Goal: Task Accomplishment & Management: Manage account settings

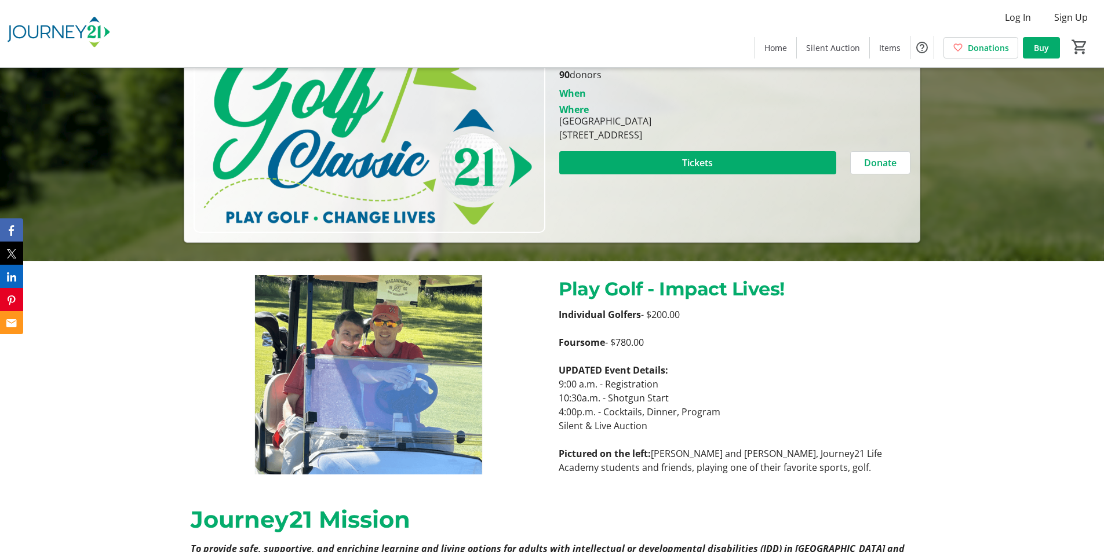
scroll to position [290, 0]
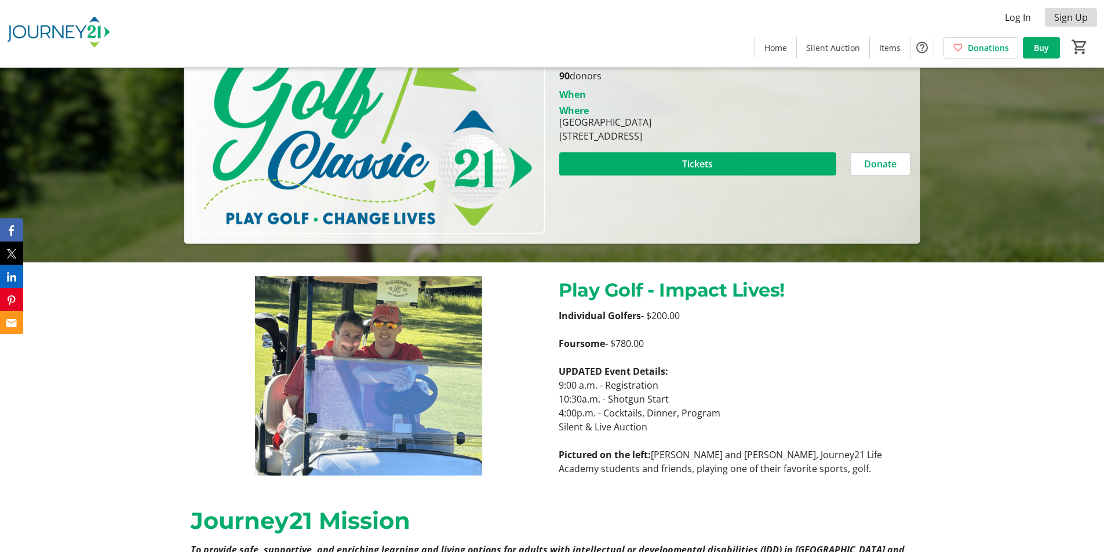
click at [1070, 21] on span "Sign Up" at bounding box center [1071, 17] width 34 height 14
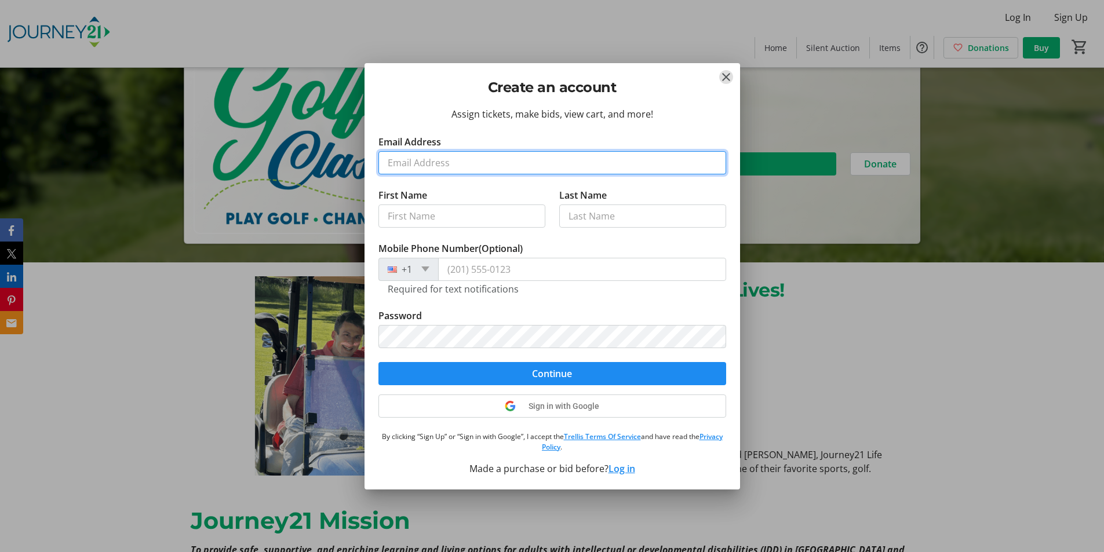
click at [453, 153] on input "Email Address" at bounding box center [552, 162] width 348 height 23
type input "MAXWITTLIN@YAHOO.COM"
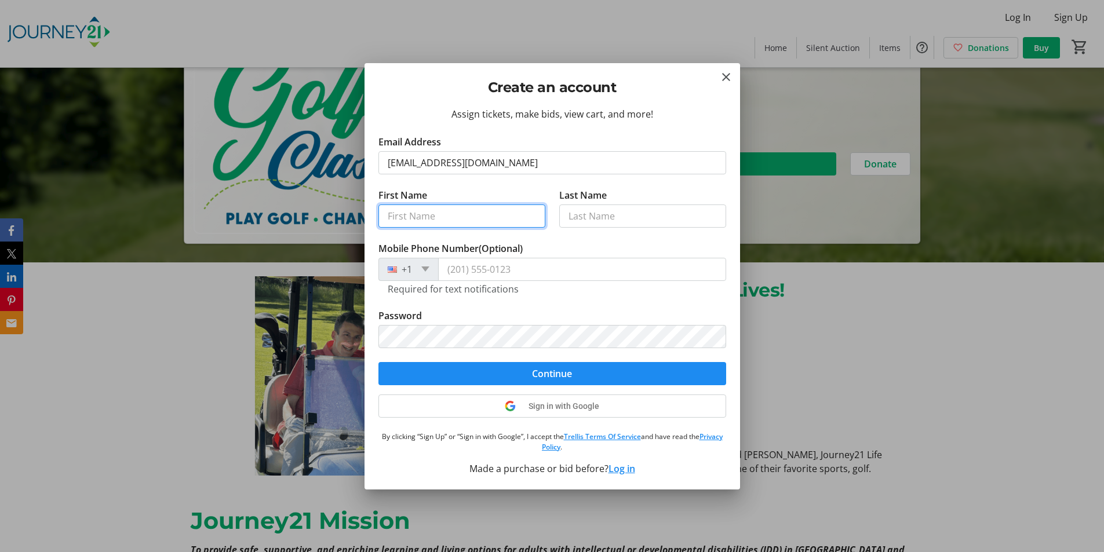
click at [433, 210] on input "First Name" at bounding box center [461, 216] width 167 height 23
type input "Max"
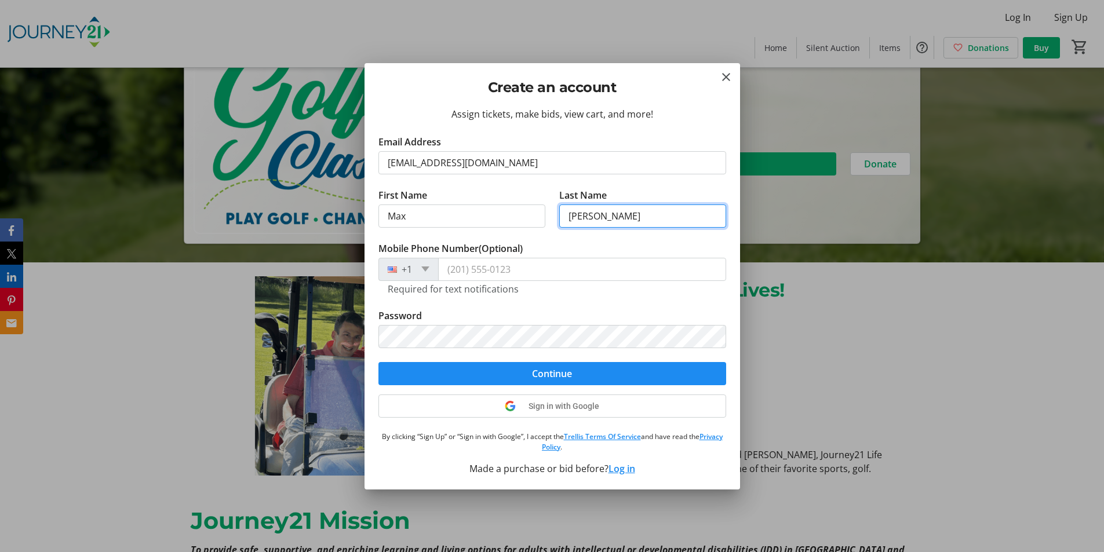
type input "Wittlin"
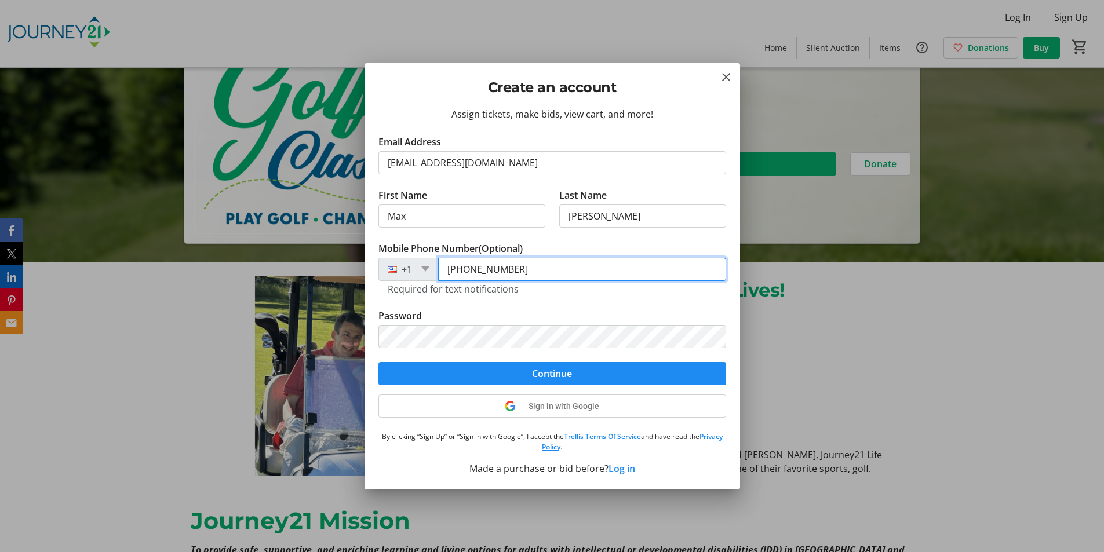
type input "(262) 305-0285"
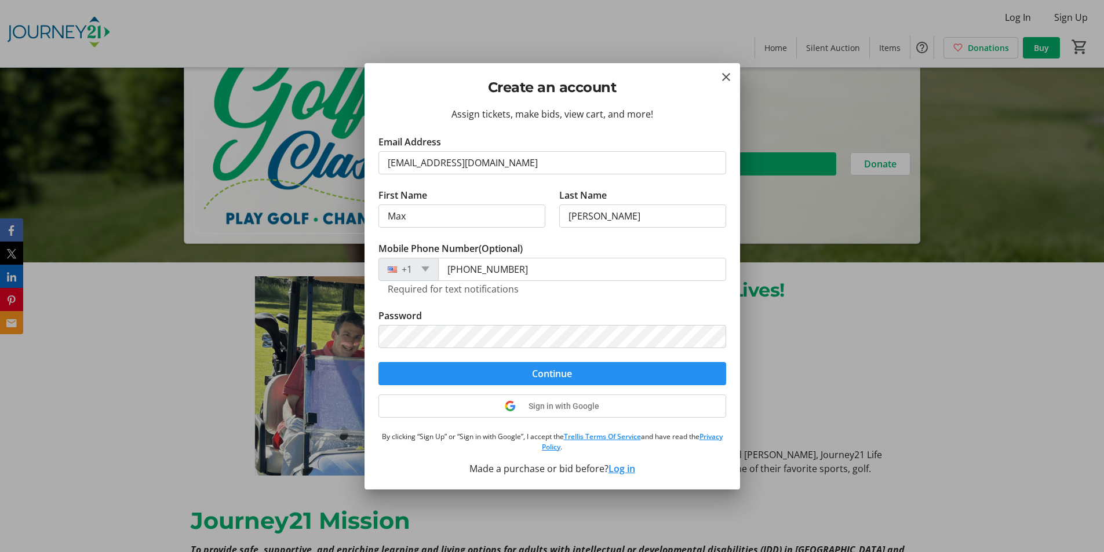
click at [550, 378] on span "Continue" at bounding box center [552, 374] width 40 height 14
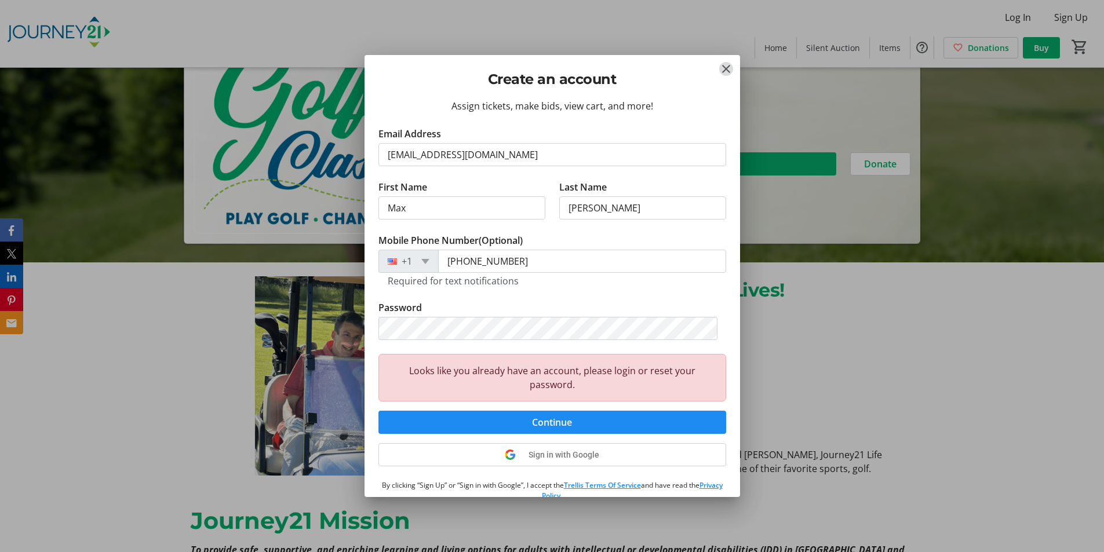
click at [728, 75] on mat-icon "Close" at bounding box center [726, 69] width 14 height 14
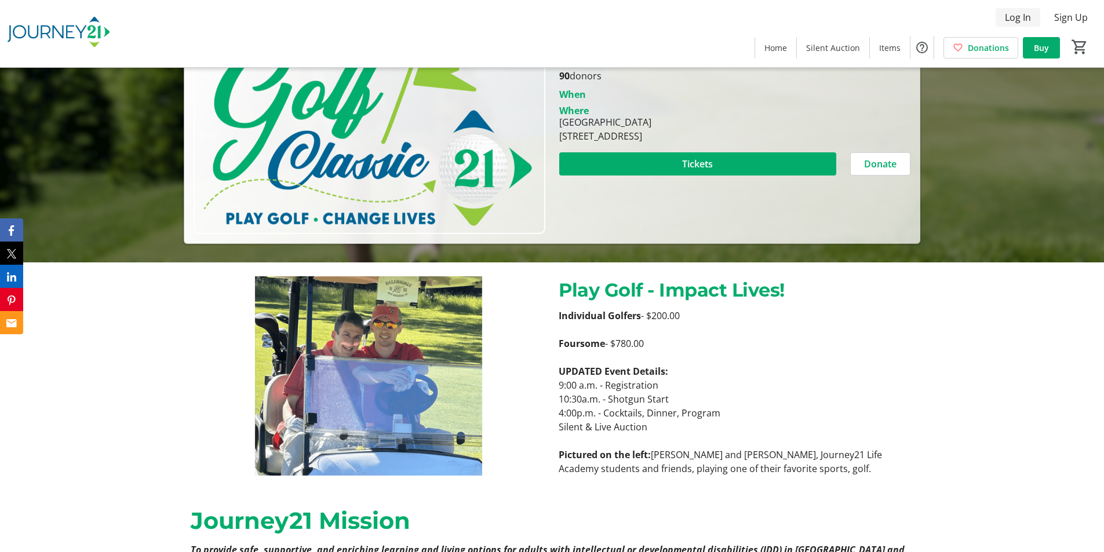
click at [1012, 19] on span "Log In" at bounding box center [1018, 17] width 26 height 14
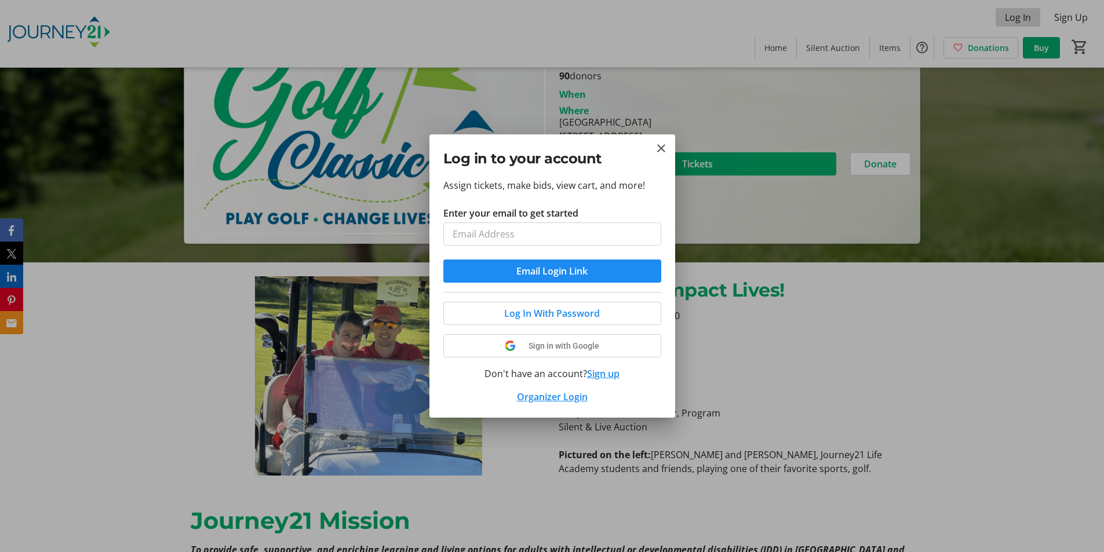
scroll to position [0, 0]
click at [547, 227] on input "Enter your email to get started" at bounding box center [552, 234] width 218 height 23
click at [537, 231] on input "Enter your email to get started" at bounding box center [552, 234] width 218 height 23
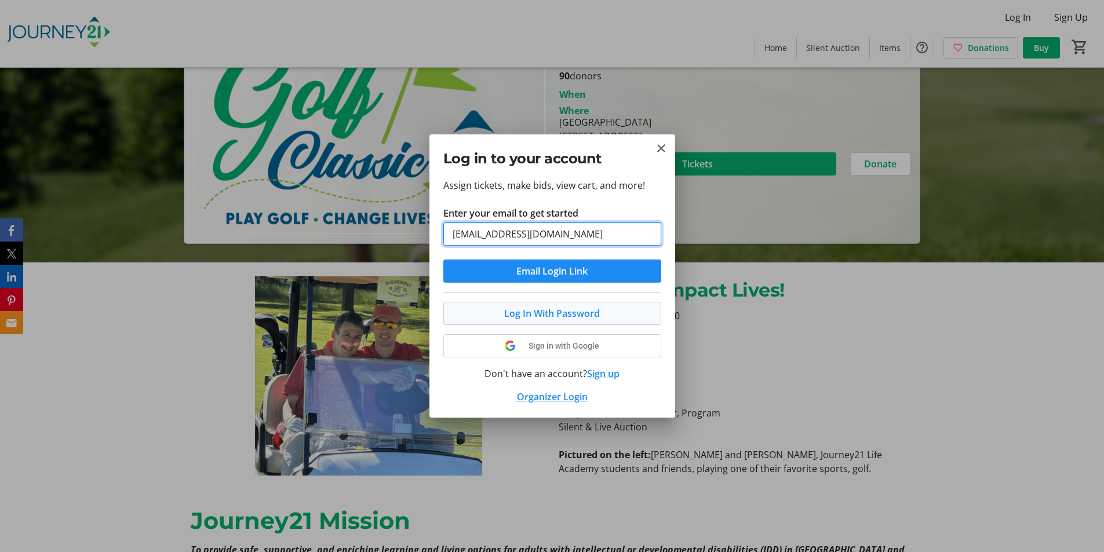
type input "maxwittlin@yahoo.com"
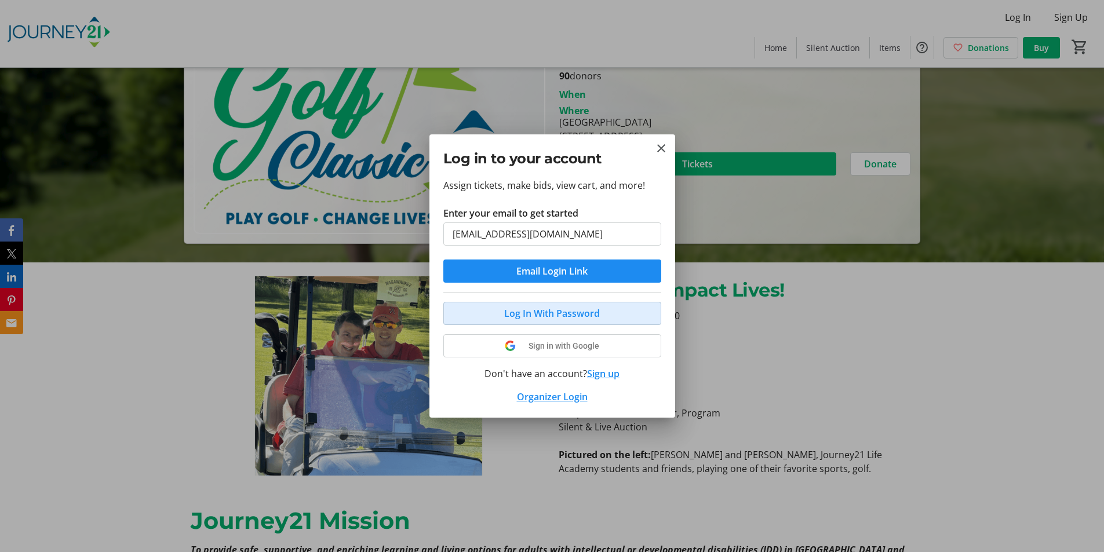
click at [589, 312] on span "Log In With Password" at bounding box center [552, 314] width 96 height 14
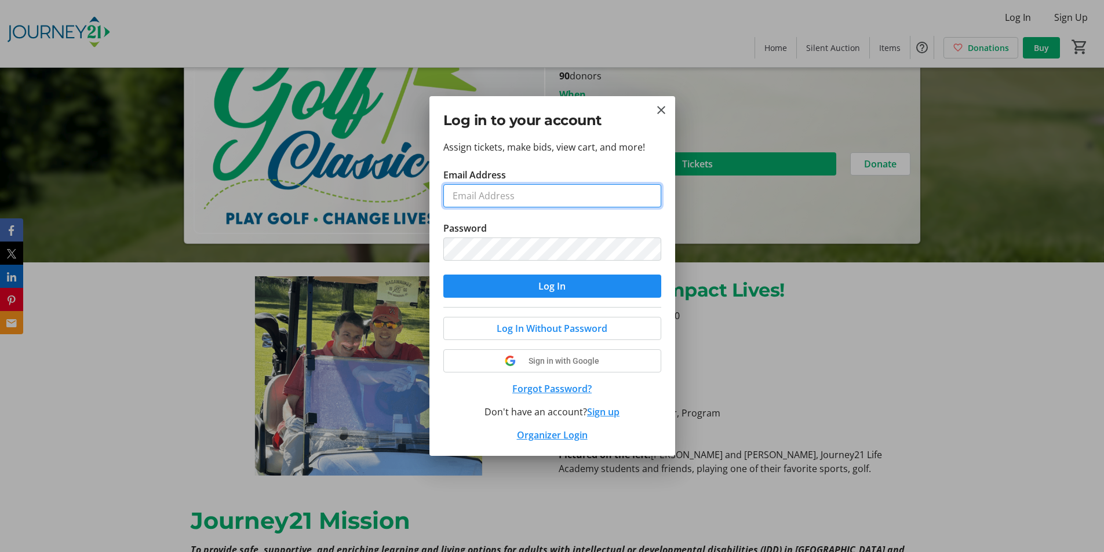
click at [483, 205] on input "Email Address" at bounding box center [552, 195] width 218 height 23
type input "maxwittlin@yahoo.com"
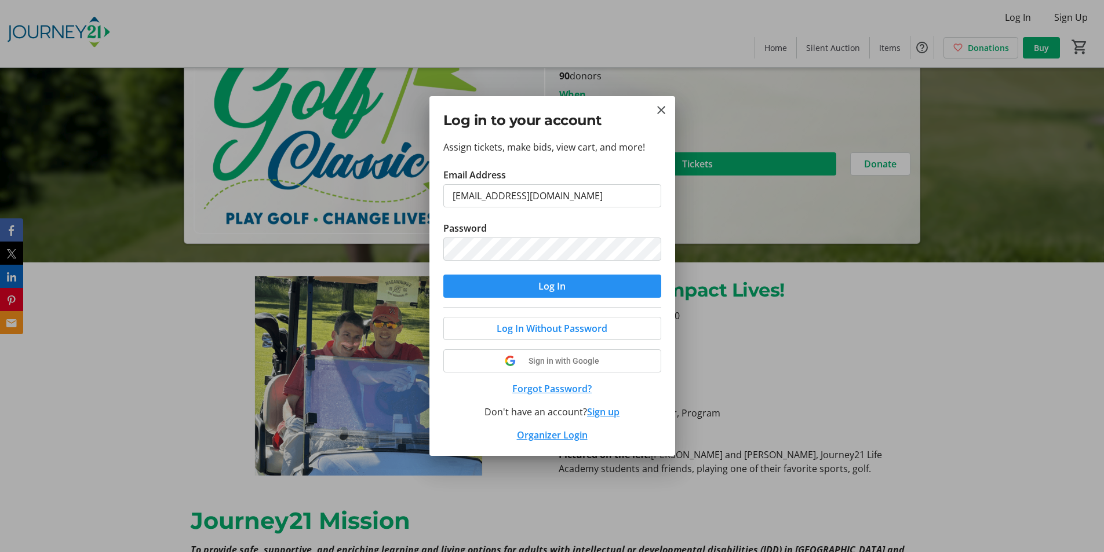
click at [541, 287] on span "Log In" at bounding box center [551, 286] width 27 height 14
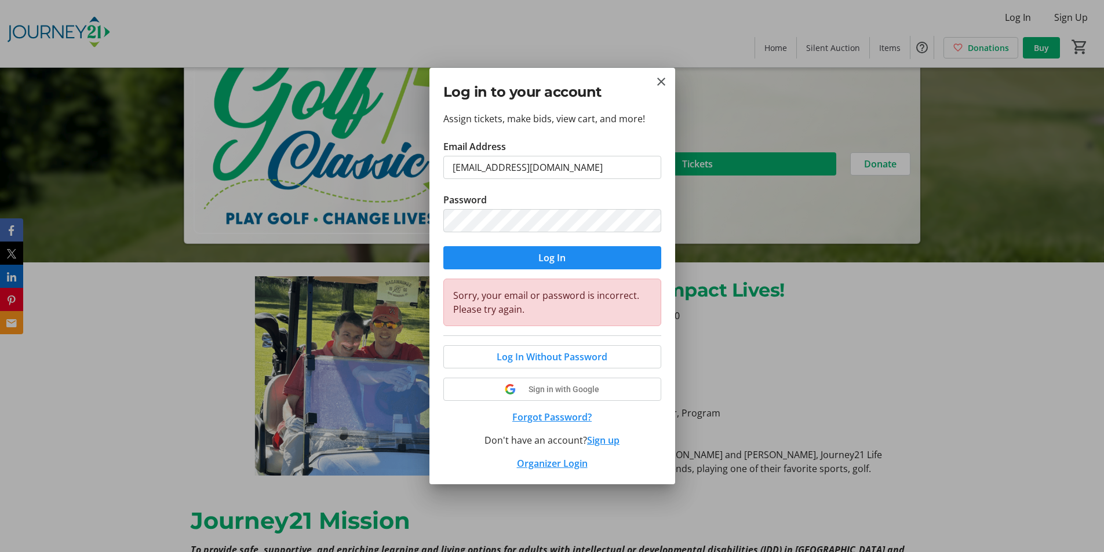
click at [580, 414] on button "Forgot Password?" at bounding box center [552, 417] width 218 height 14
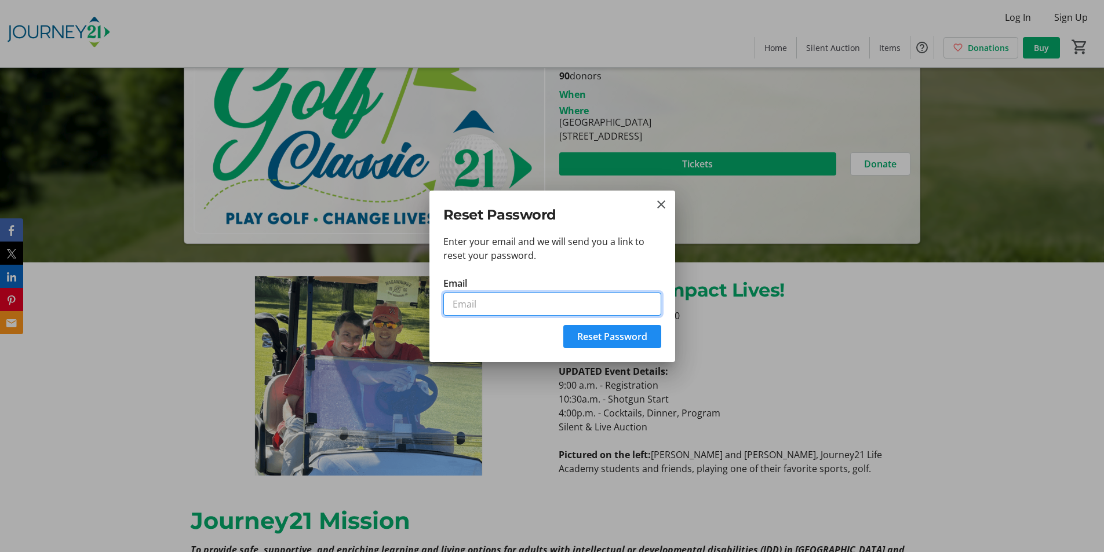
click at [510, 304] on input "Email" at bounding box center [552, 304] width 218 height 23
type input "maxwittlin@yahoo.com"
click at [596, 335] on span "Reset Password" at bounding box center [612, 337] width 70 height 14
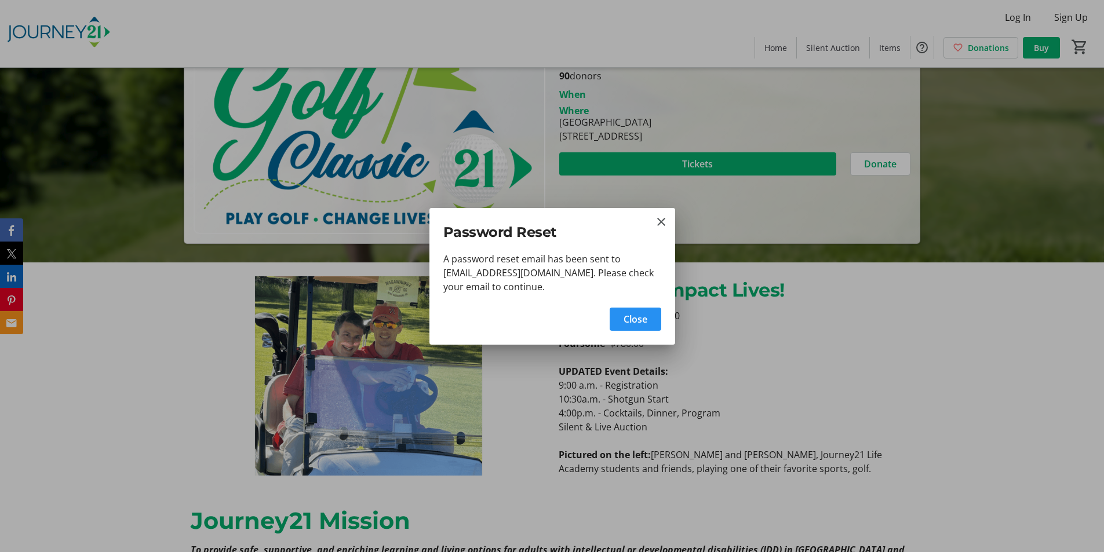
click at [645, 318] on span "Close" at bounding box center [636, 319] width 24 height 14
